Goal: Obtain resource: Download file/media

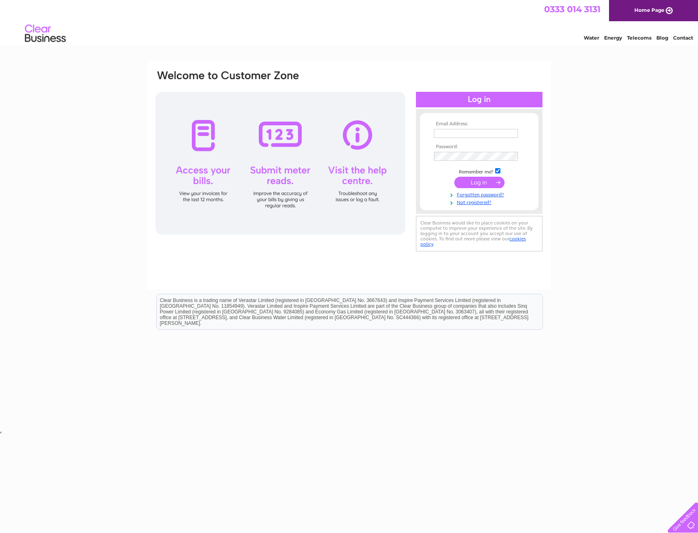
type input "[PERSON_NAME][EMAIL_ADDRESS][PERSON_NAME][DOMAIN_NAME]"
click at [473, 181] on input "submit" at bounding box center [479, 182] width 50 height 11
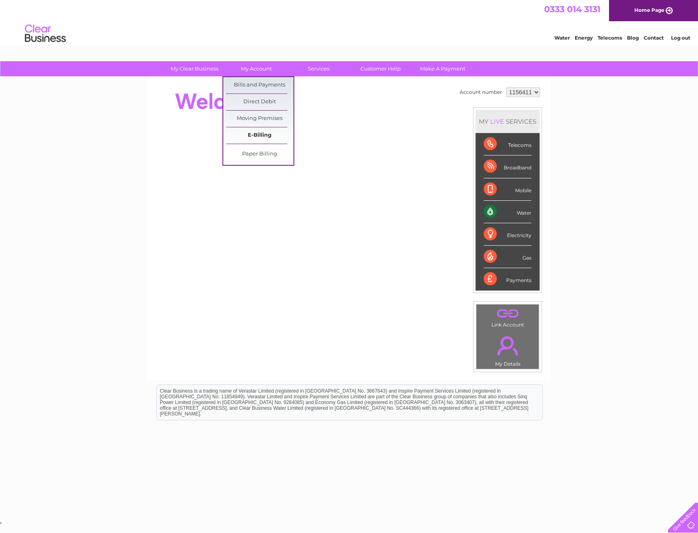
click at [266, 135] on link "E-Billing" at bounding box center [259, 135] width 67 height 16
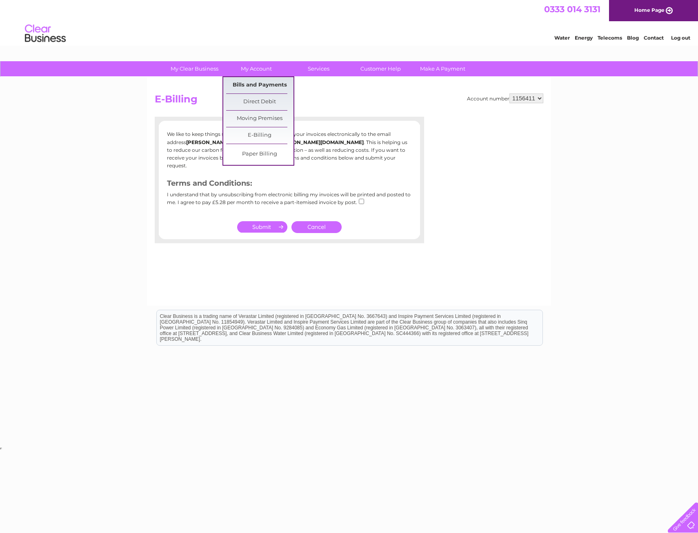
click at [252, 86] on link "Bills and Payments" at bounding box center [259, 85] width 67 height 16
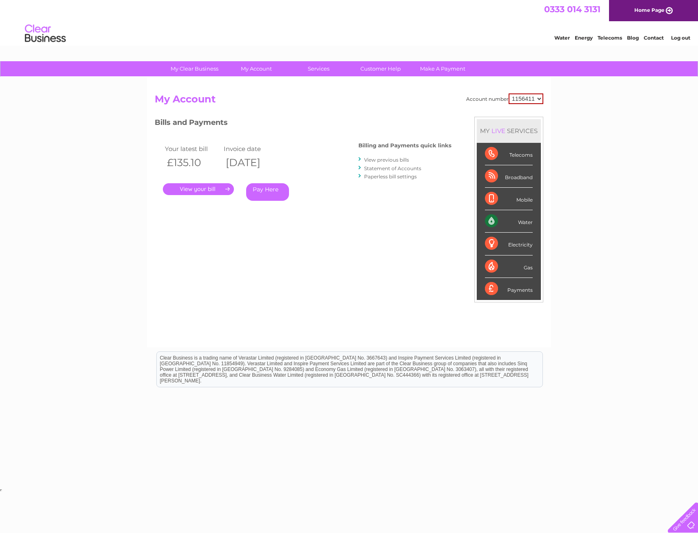
click at [382, 159] on link "View previous bills" at bounding box center [386, 160] width 45 height 6
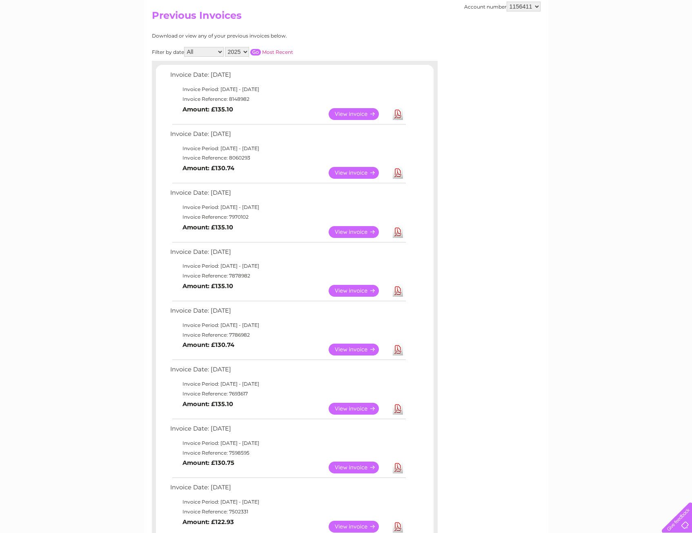
scroll to position [82, 0]
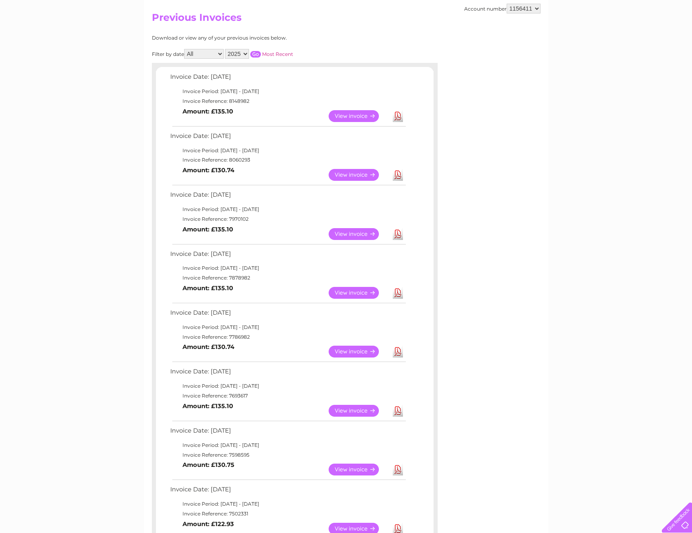
click at [368, 233] on link "View" at bounding box center [358, 234] width 60 height 12
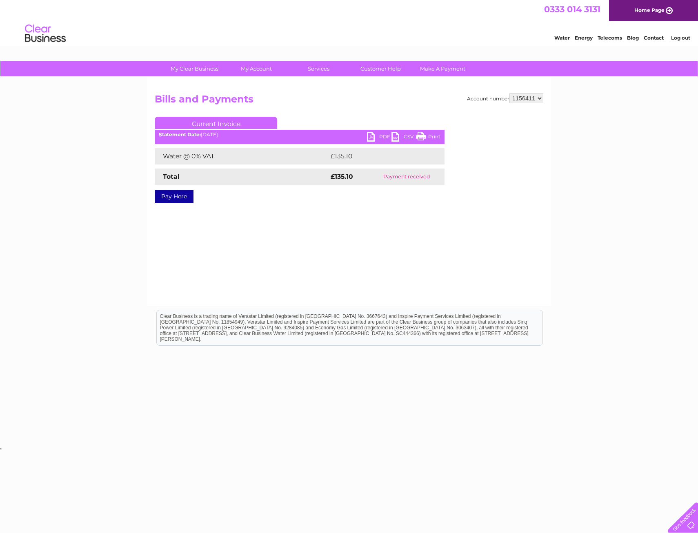
click at [374, 134] on link "PDF" at bounding box center [379, 138] width 24 height 12
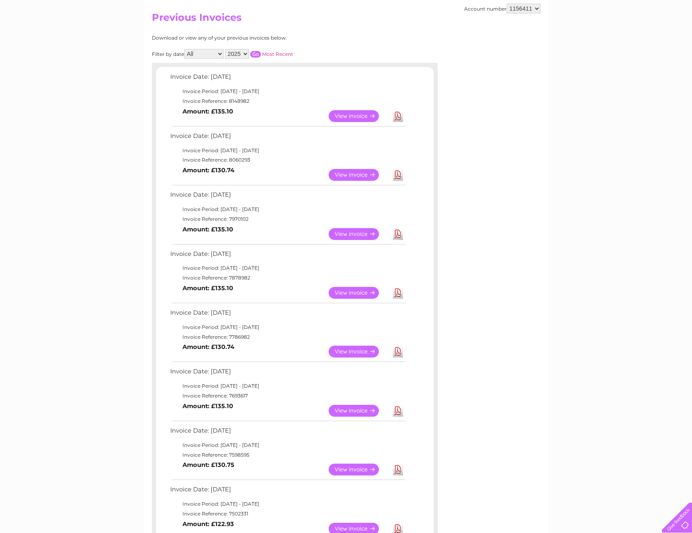
click at [353, 175] on link "View" at bounding box center [358, 175] width 60 height 12
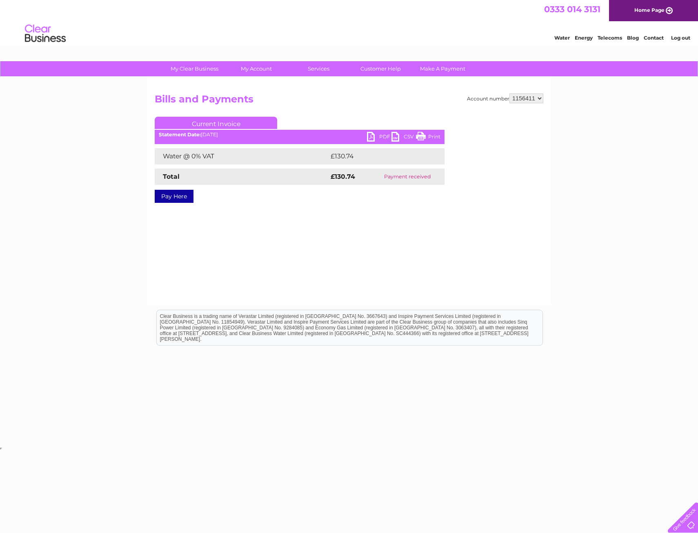
click at [375, 135] on link "PDF" at bounding box center [379, 138] width 24 height 12
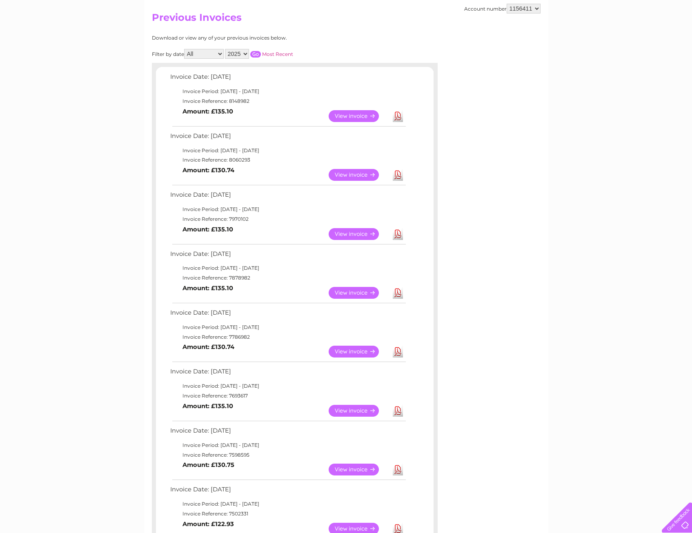
click at [401, 115] on link "Download" at bounding box center [398, 116] width 10 height 12
